Goal: Navigation & Orientation: Go to known website

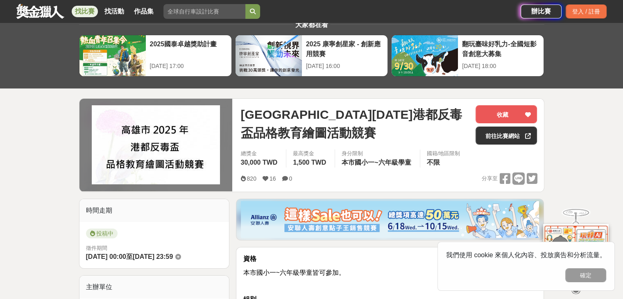
scroll to position [41, 0]
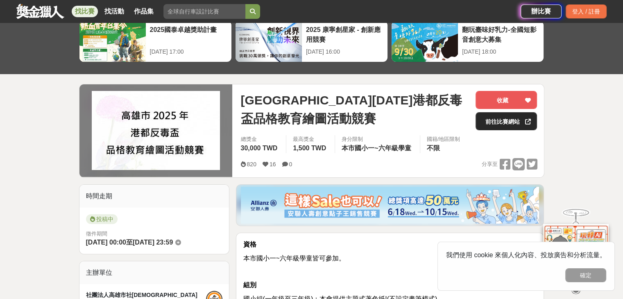
click at [496, 119] on link "前往比賽網站" at bounding box center [506, 121] width 61 height 18
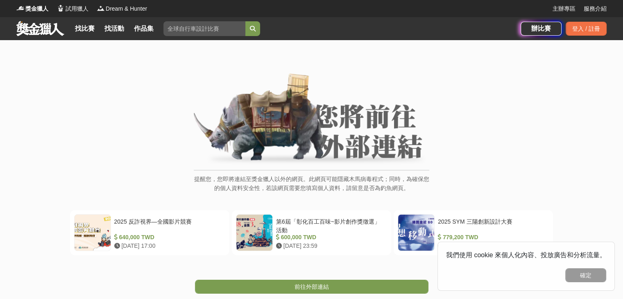
click at [94, 29] on link "找比賽" at bounding box center [85, 28] width 26 height 11
